Goal: Transaction & Acquisition: Purchase product/service

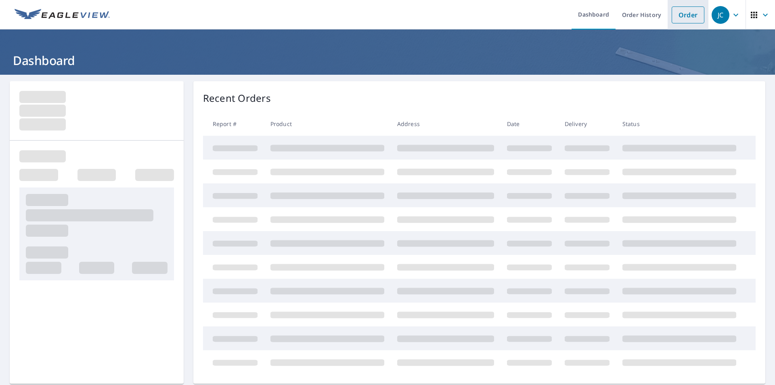
click at [687, 18] on link "Order" at bounding box center [687, 14] width 33 height 17
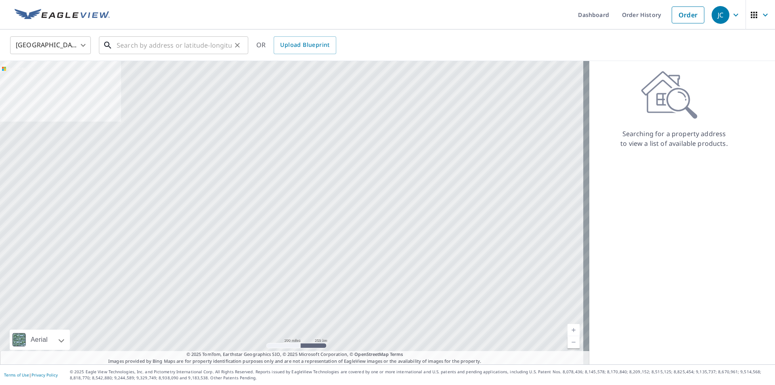
click at [146, 45] on input "text" at bounding box center [174, 45] width 115 height 23
paste input "[STREET_ADDRESS]"
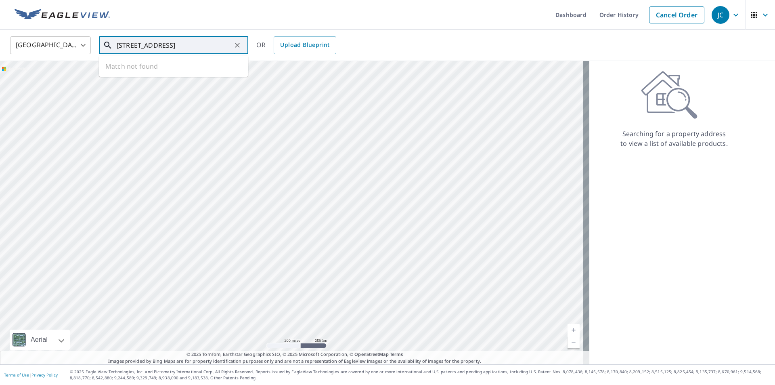
scroll to position [0, 14]
click at [175, 67] on span "[STREET_ADDRESS]" at bounding box center [178, 69] width 127 height 10
type input "[STREET_ADDRESS]"
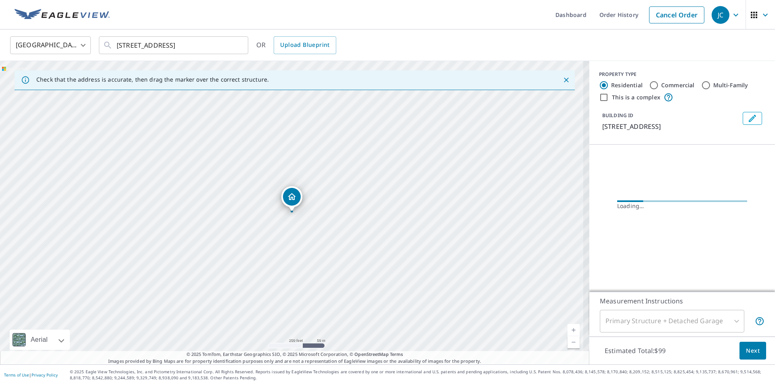
scroll to position [0, 0]
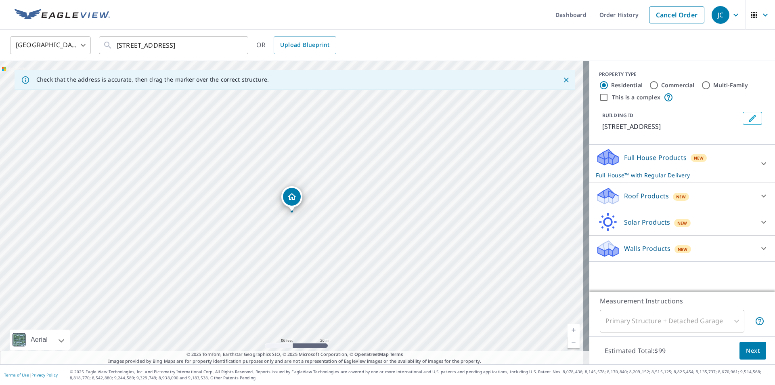
click at [646, 228] on div "Solar Products New" at bounding box center [675, 222] width 158 height 19
click at [674, 248] on div "Inform Essentials+ $15" at bounding box center [682, 242] width 173 height 23
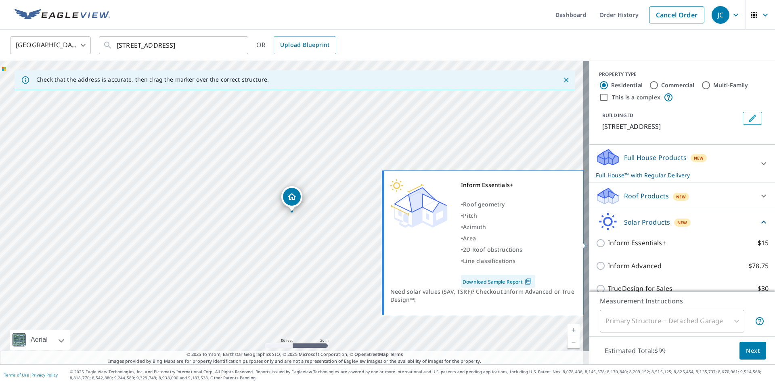
click at [626, 247] on p "Inform Essentials+" at bounding box center [637, 243] width 58 height 10
click at [608, 247] on input "Inform Essentials+ $15" at bounding box center [602, 243] width 12 height 10
checkbox input "true"
checkbox input "false"
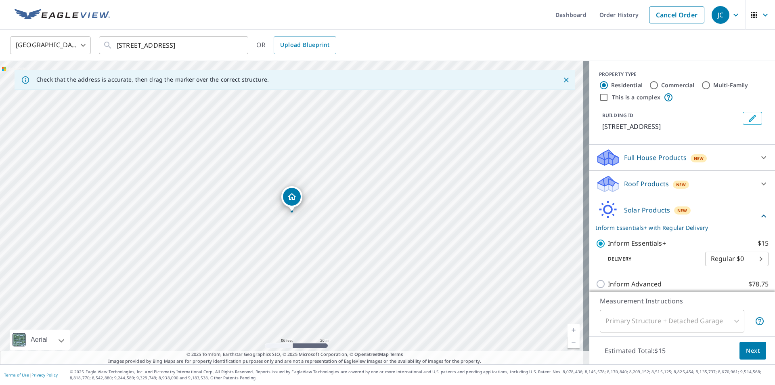
click at [743, 355] on button "Next" at bounding box center [752, 350] width 27 height 18
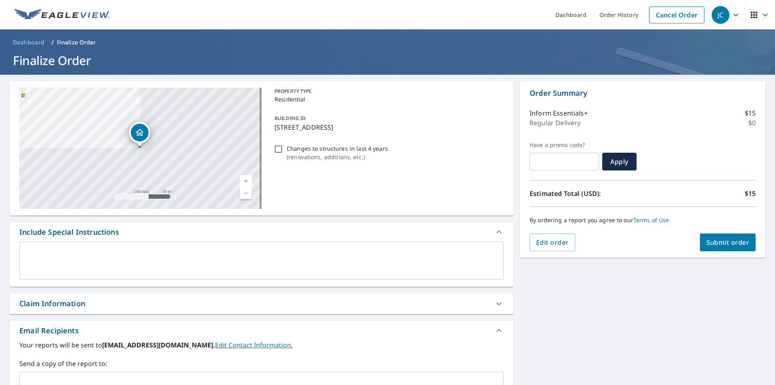
click at [356, 156] on p "( renovations, additions, etc. )" at bounding box center [336, 157] width 101 height 8
click at [283, 154] on input "Changes to structures in last 4 years ( renovations, additions, etc. )" at bounding box center [279, 149] width 10 height 10
checkbox input "true"
click at [722, 240] on span "Submit order" at bounding box center [727, 242] width 43 height 9
